Goal: Check status: Check status

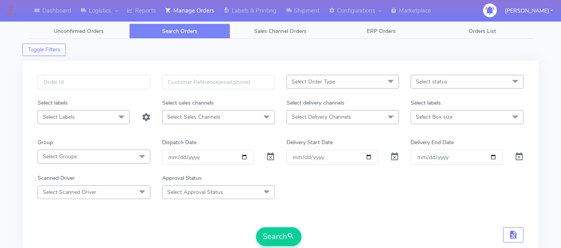
click at [111, 86] on input "text" at bounding box center [94, 82] width 113 height 14
type input "1616145"
click at [282, 238] on button "Search" at bounding box center [278, 236] width 45 height 19
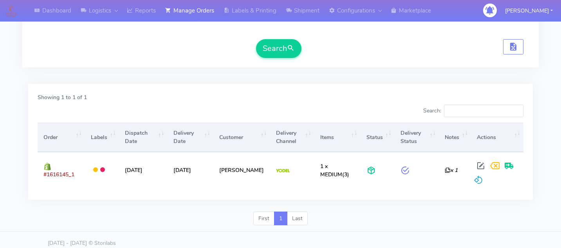
scroll to position [195, 0]
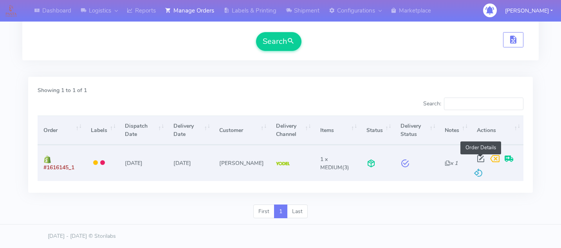
click at [478, 156] on span at bounding box center [480, 159] width 14 height 7
select select "5"
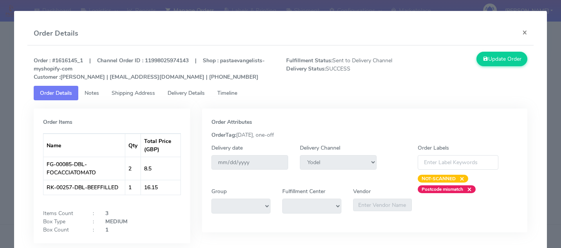
click at [200, 96] on span "Delivery Details" at bounding box center [185, 92] width 37 height 7
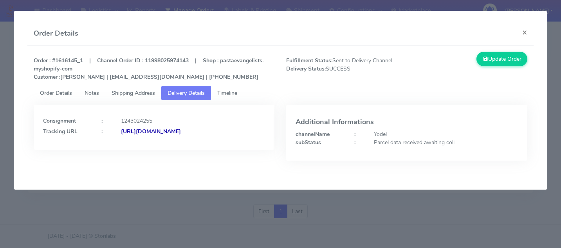
click at [224, 93] on span "Timeline" at bounding box center [227, 92] width 20 height 7
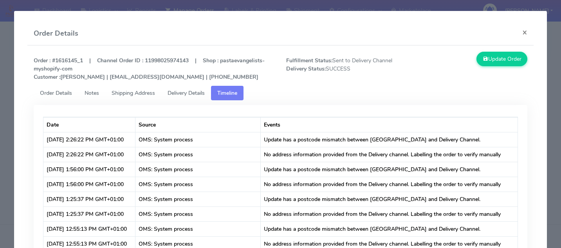
click at [178, 86] on link "Delivery Details" at bounding box center [186, 93] width 50 height 14
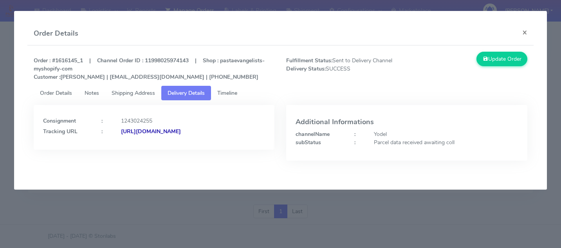
click at [164, 135] on strong "[URL][DOMAIN_NAME]" at bounding box center [151, 131] width 60 height 7
click at [210, 203] on modal-container "Order Details × Order : #1616145_1 | Channel Order ID : 11998025974143 | Shop :…" at bounding box center [280, 124] width 561 height 248
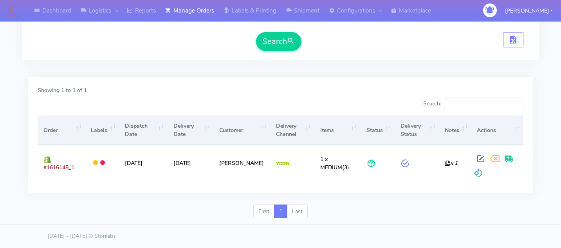
scroll to position [0, 0]
